Goal: Find specific page/section: Find specific page/section

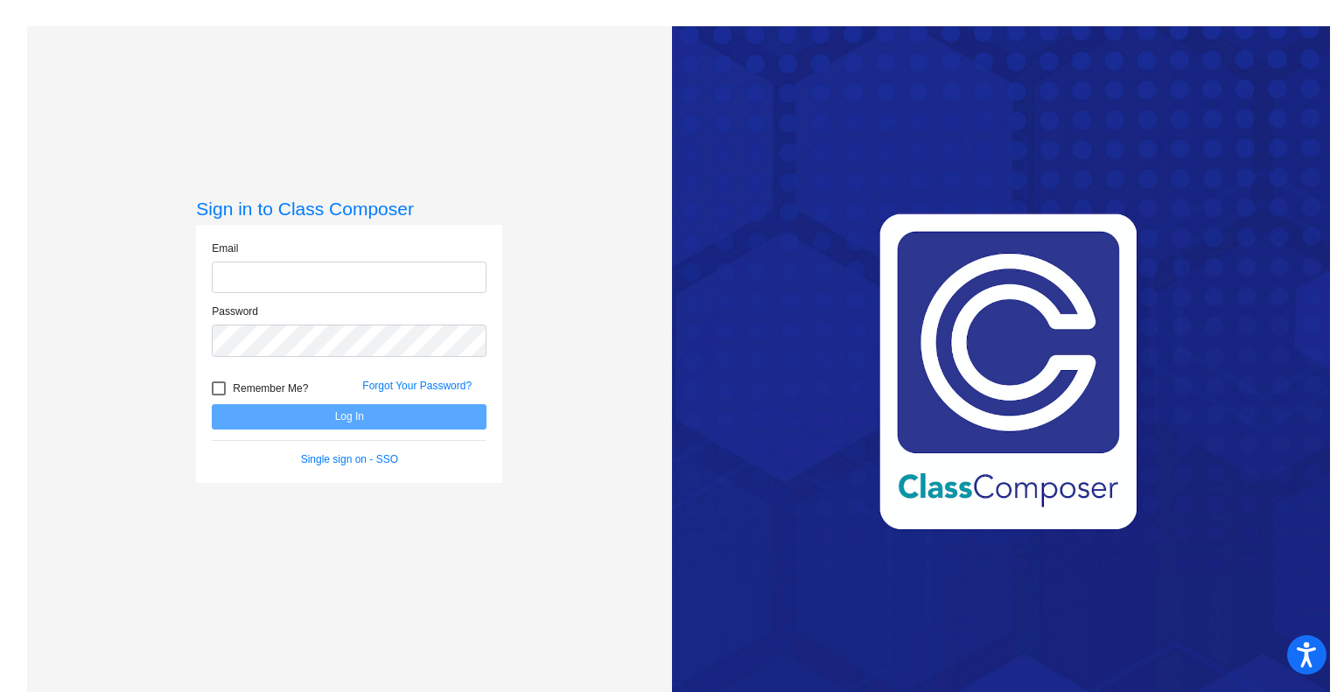
type input "[PERSON_NAME][EMAIL_ADDRESS][PERSON_NAME][DOMAIN_NAME]"
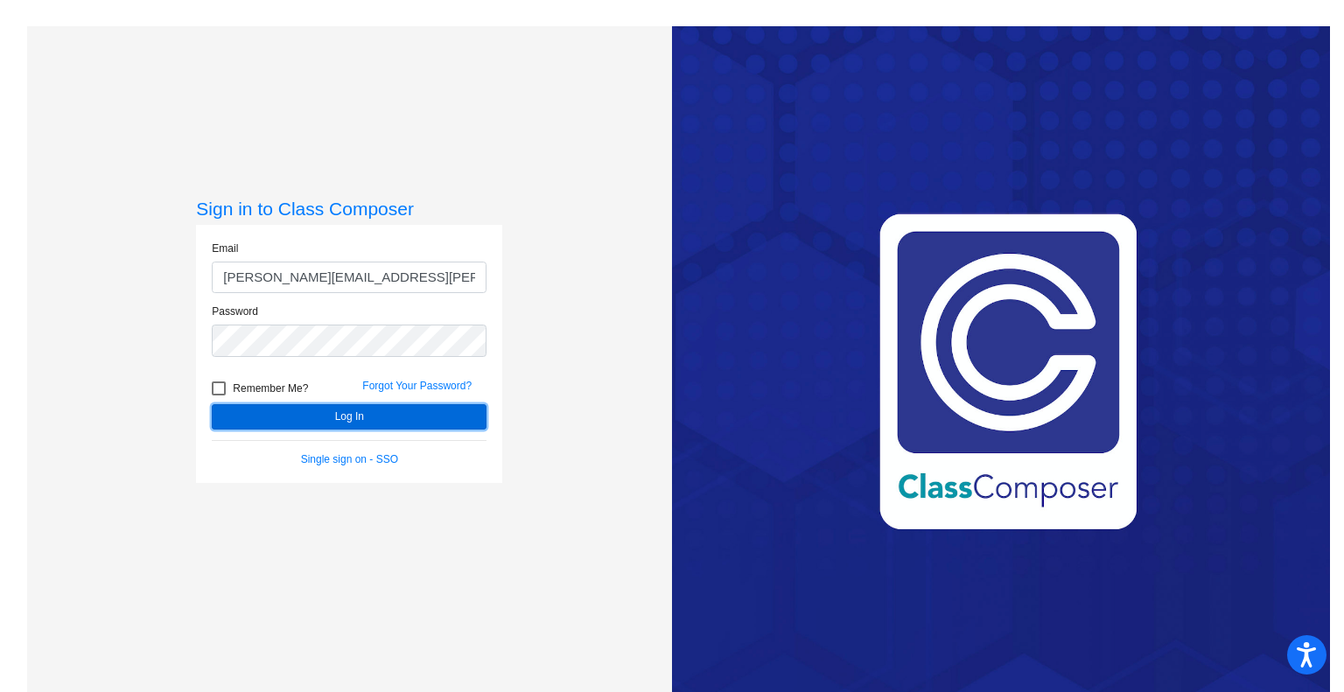
click at [294, 410] on button "Log In" at bounding box center [349, 416] width 275 height 25
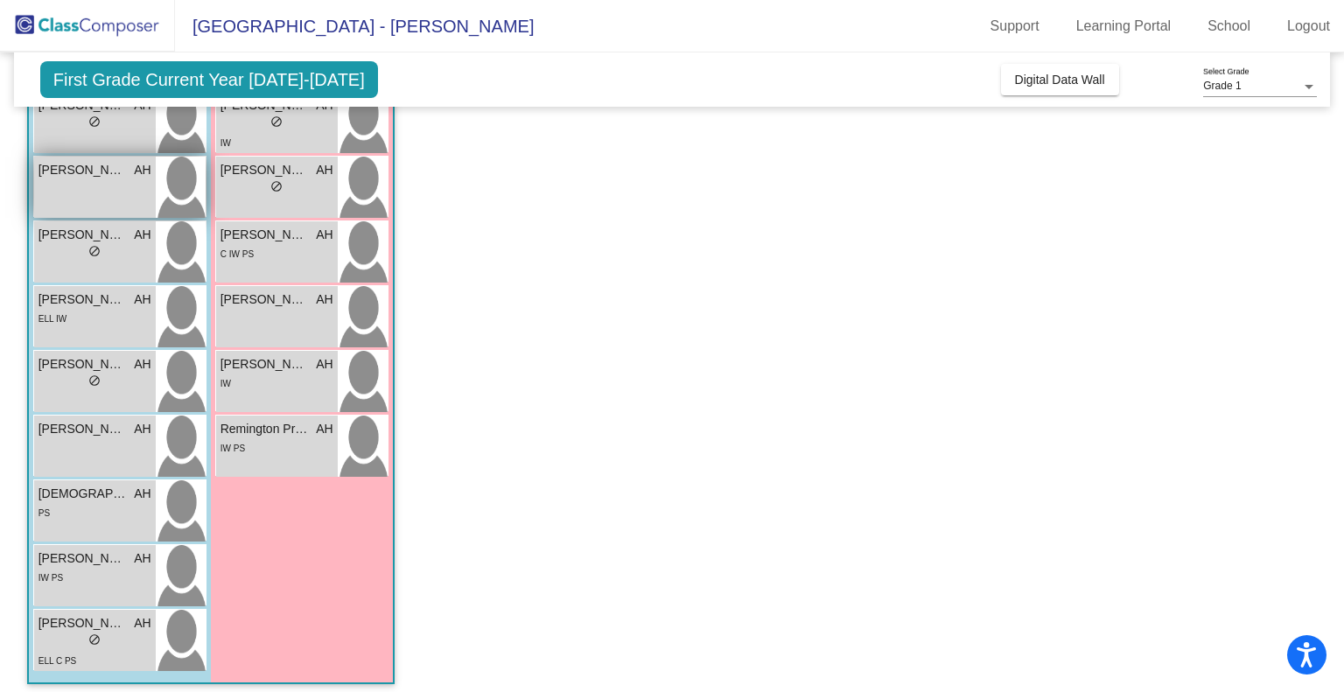
scroll to position [324, 0]
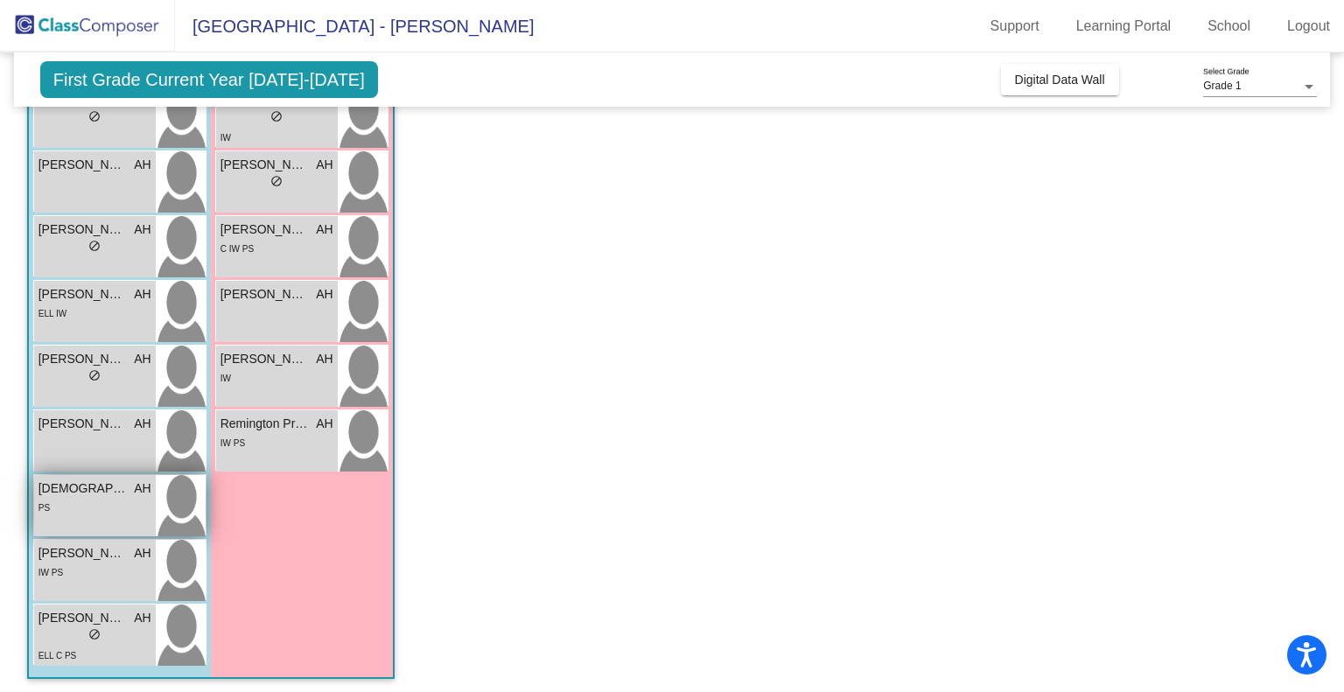
click at [87, 507] on div "PS" at bounding box center [94, 507] width 113 height 18
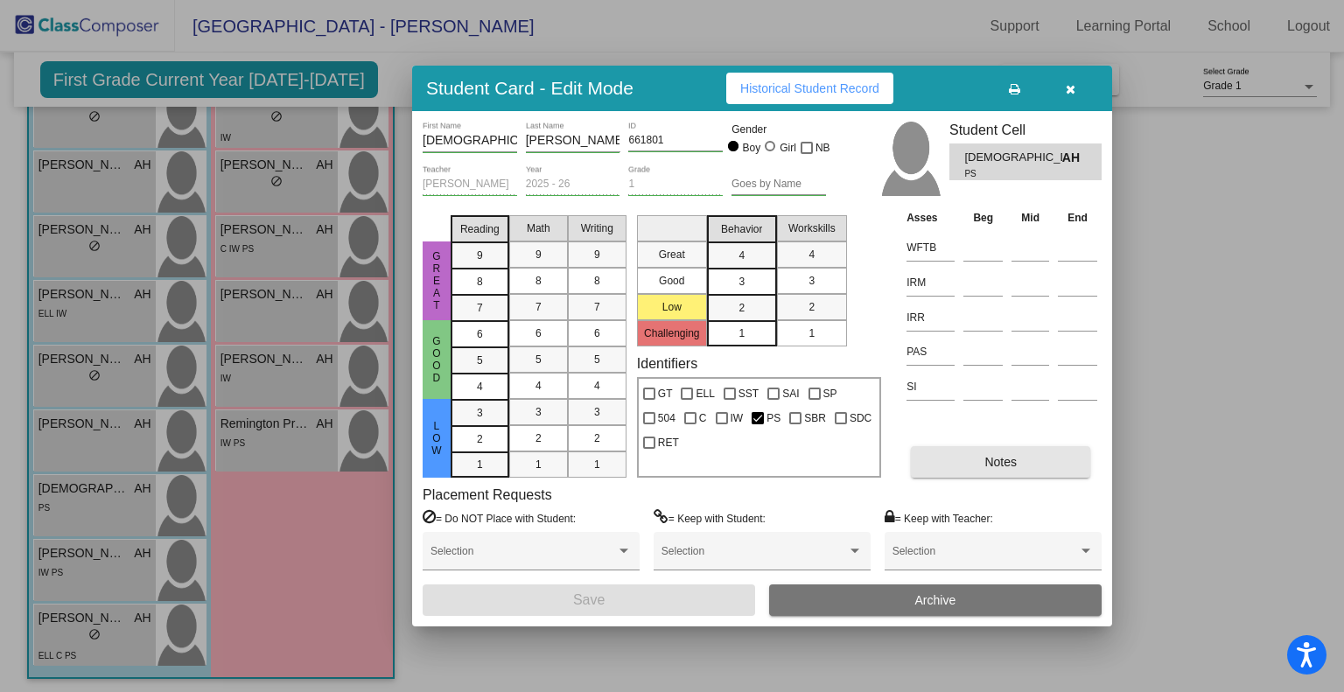
click at [998, 456] on span "Notes" at bounding box center [1000, 462] width 32 height 14
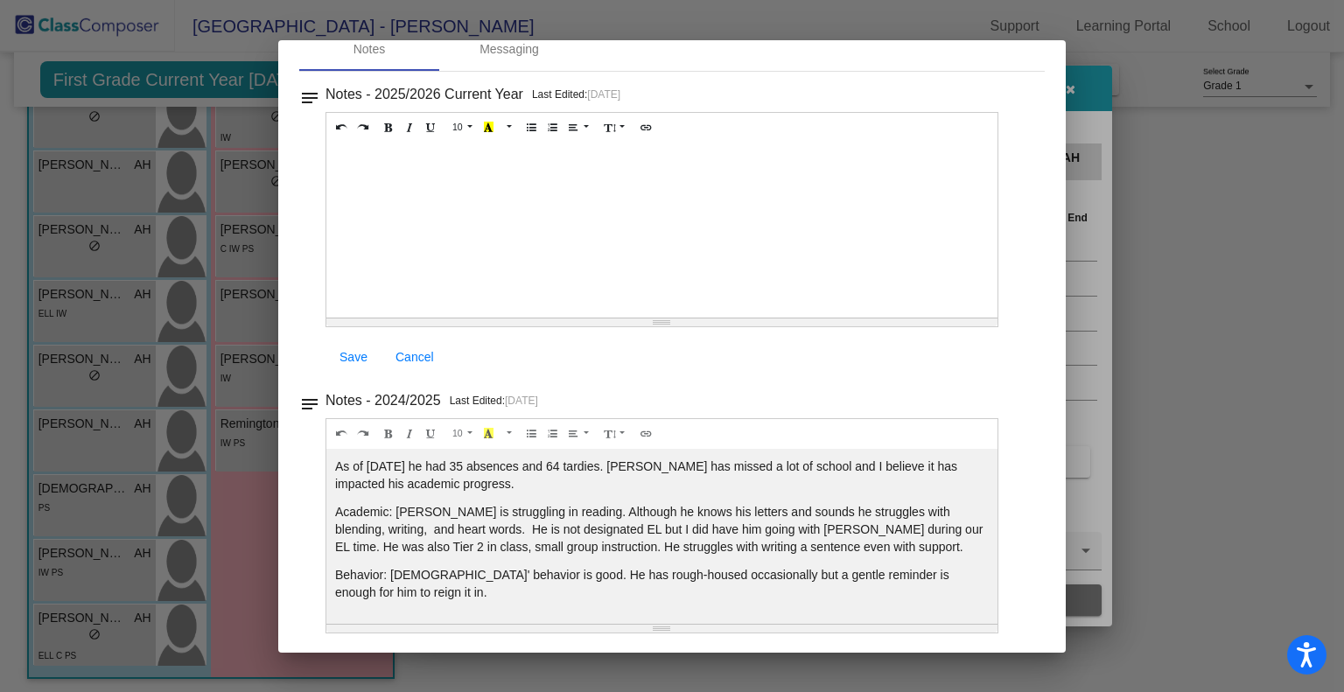
scroll to position [0, 0]
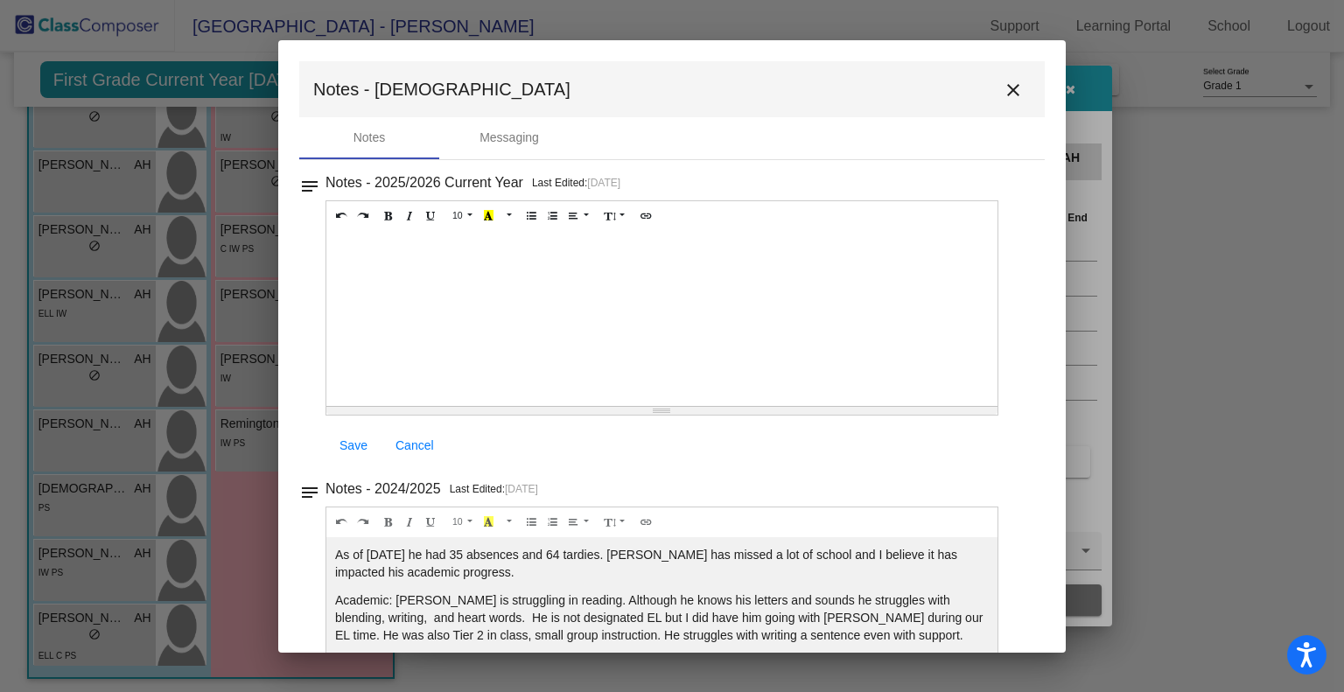
click at [1004, 97] on mat-icon "close" at bounding box center [1013, 90] width 21 height 21
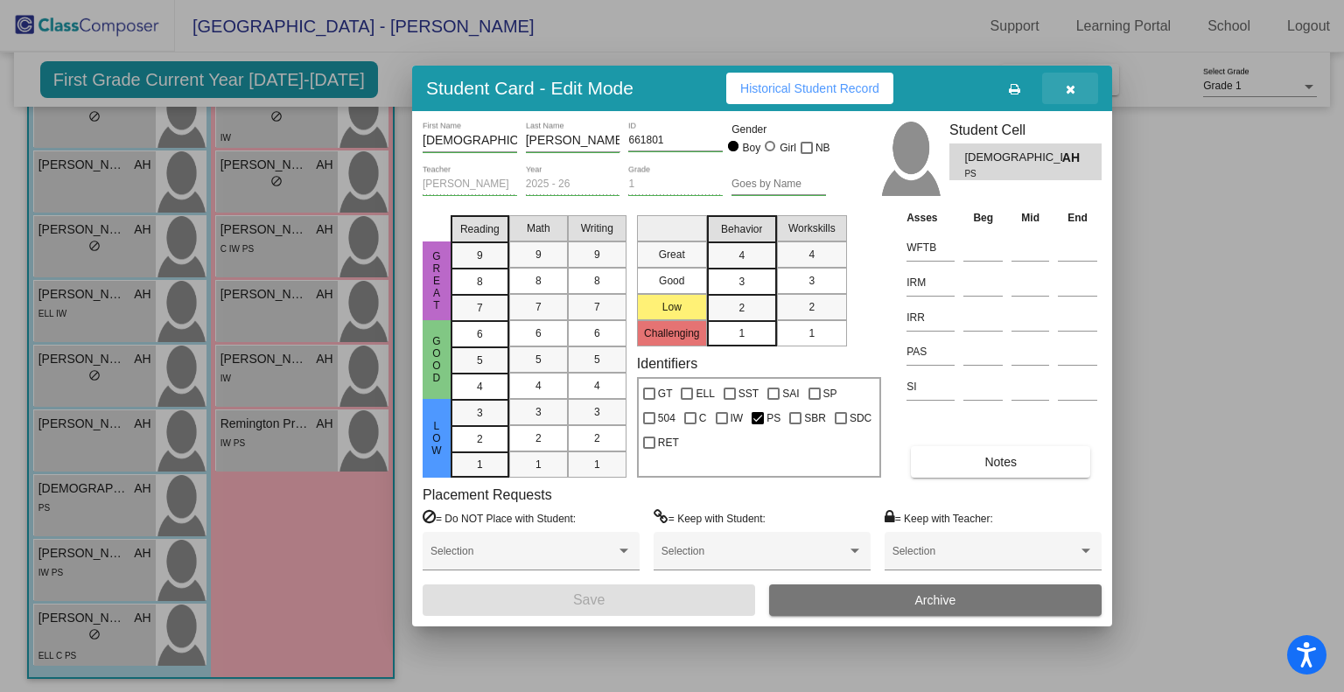
click at [1067, 96] on button "button" at bounding box center [1070, 88] width 56 height 31
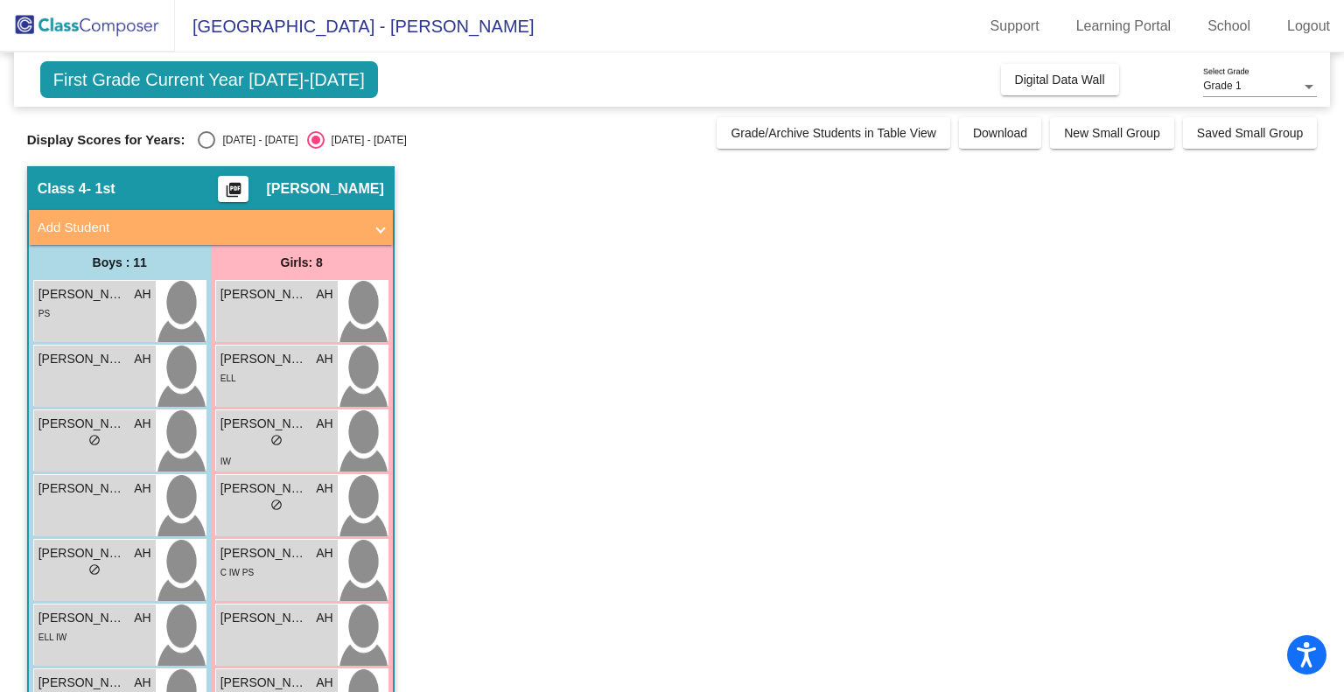
click at [262, 138] on div "[DATE] - [DATE]" at bounding box center [256, 140] width 82 height 16
click at [206, 149] on input "[DATE] - [DATE]" at bounding box center [206, 149] width 1 height 1
radio input "true"
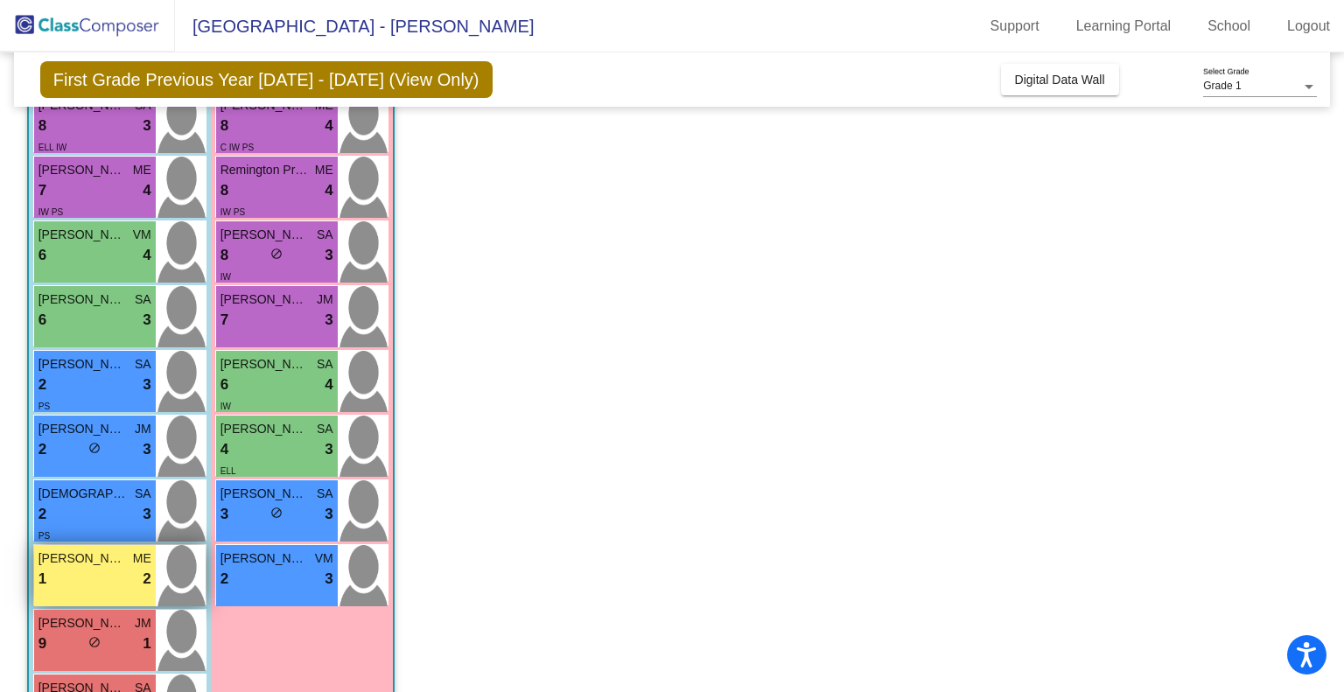
scroll to position [187, 0]
